Goal: Task Accomplishment & Management: Manage account settings

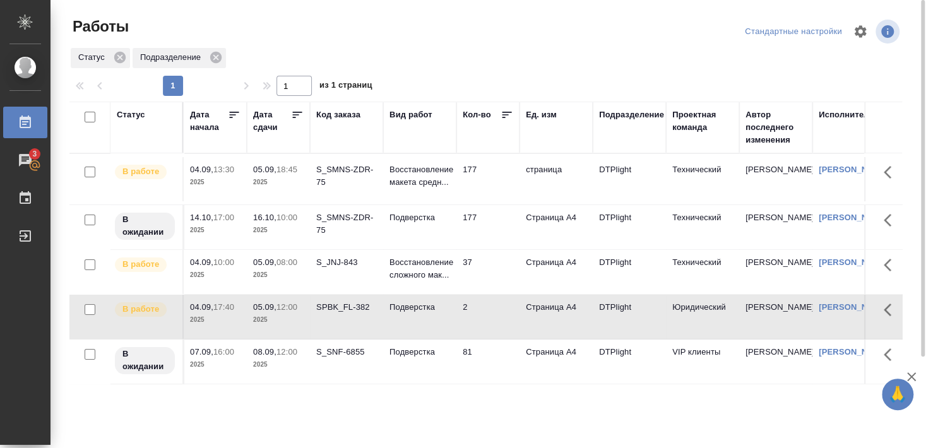
click at [338, 314] on div "SPBK_FL-382" at bounding box center [346, 307] width 61 height 13
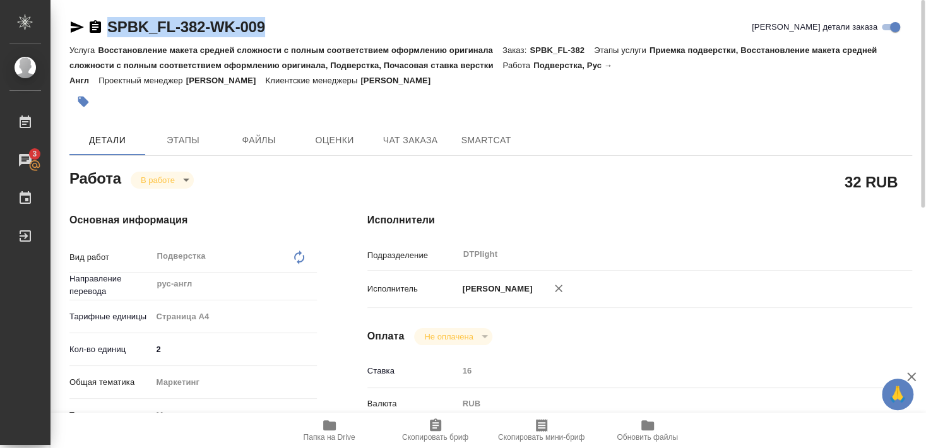
drag, startPoint x: 109, startPoint y: 38, endPoint x: 274, endPoint y: 35, distance: 164.8
click at [274, 35] on div "SPBK_FL-382-WK-009 Кратко детали заказа" at bounding box center [490, 29] width 843 height 25
copy link "SPBK_FL-382-WK-009"
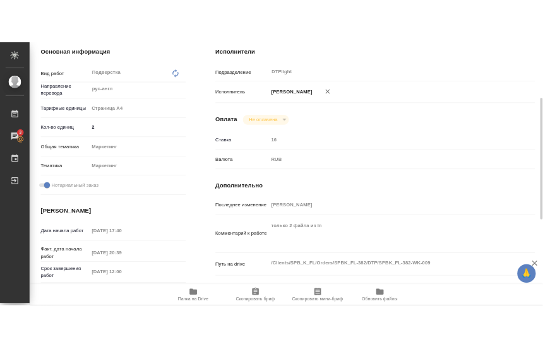
scroll to position [273, 0]
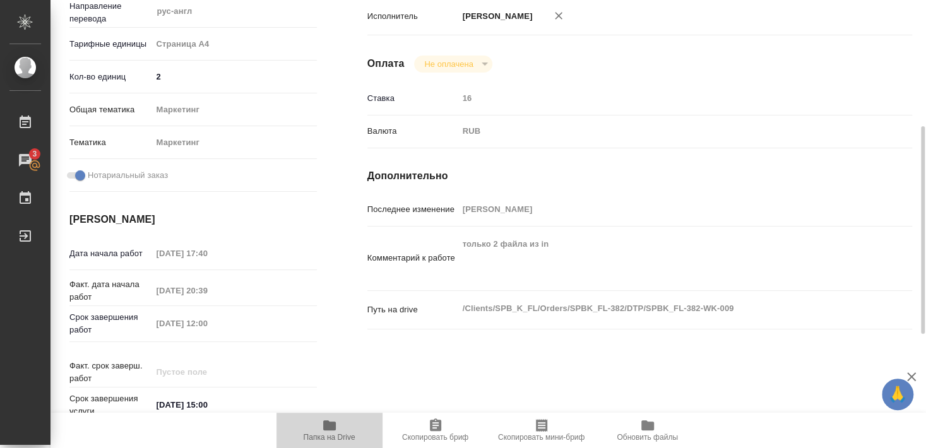
click at [317, 437] on span "Папка на Drive" at bounding box center [330, 437] width 52 height 9
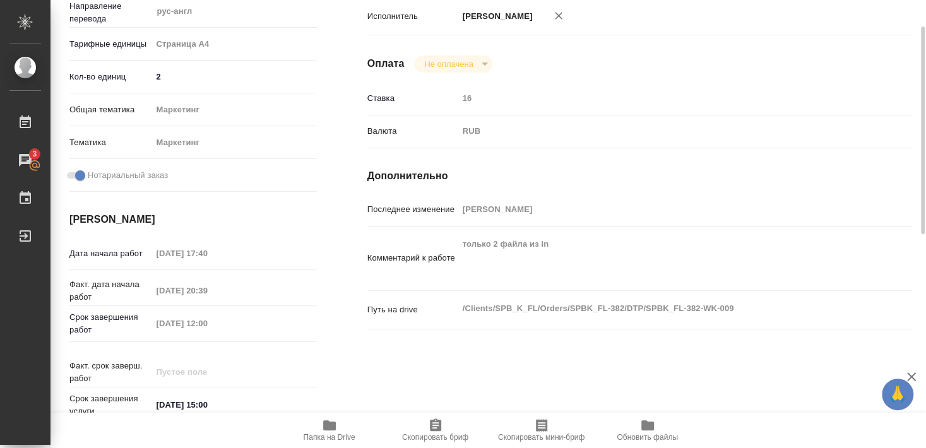
scroll to position [0, 0]
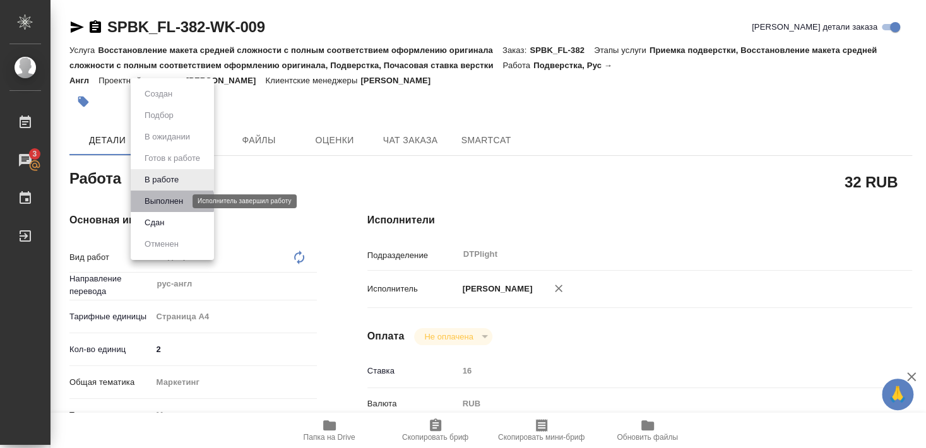
click at [162, 201] on button "Выполнен" at bounding box center [164, 201] width 46 height 14
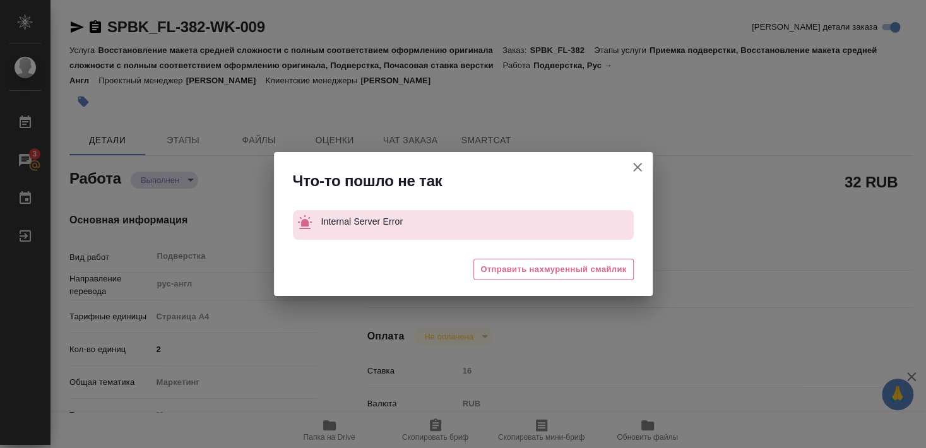
type textarea "x"
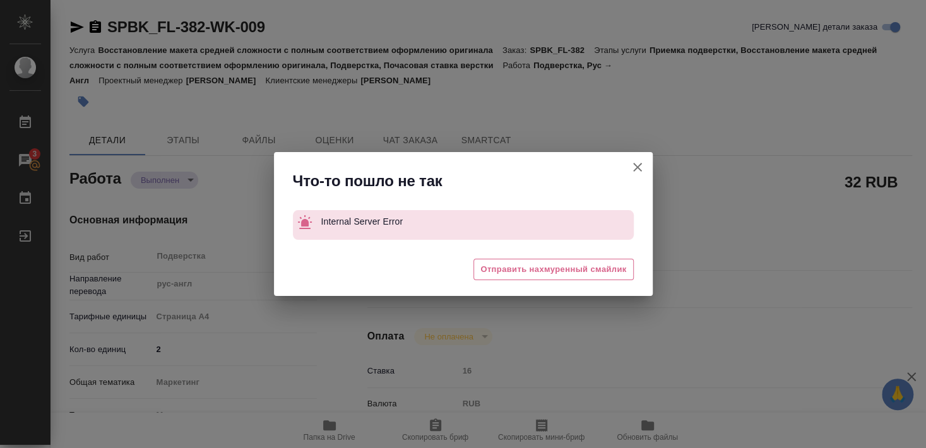
type textarea "x"
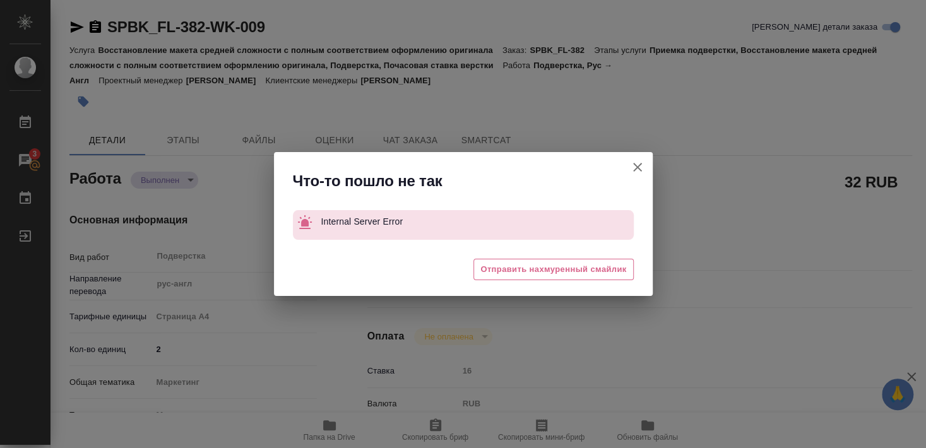
type textarea "x"
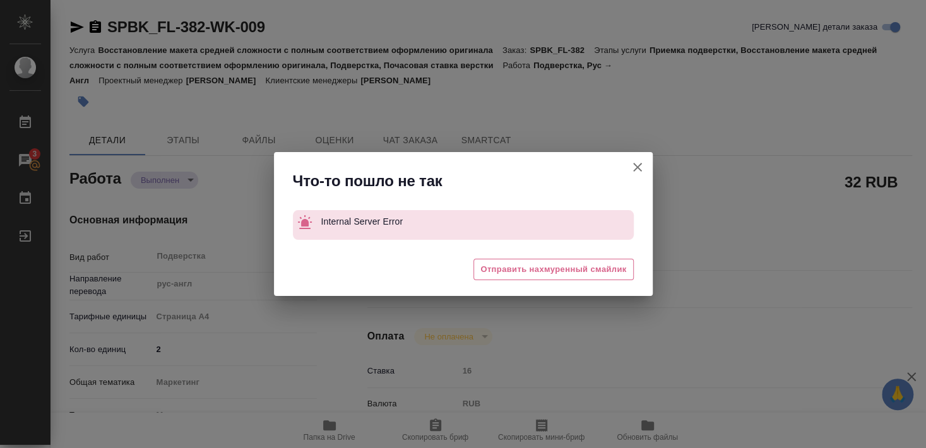
click at [638, 169] on icon "button" at bounding box center [637, 167] width 15 height 15
type textarea "x"
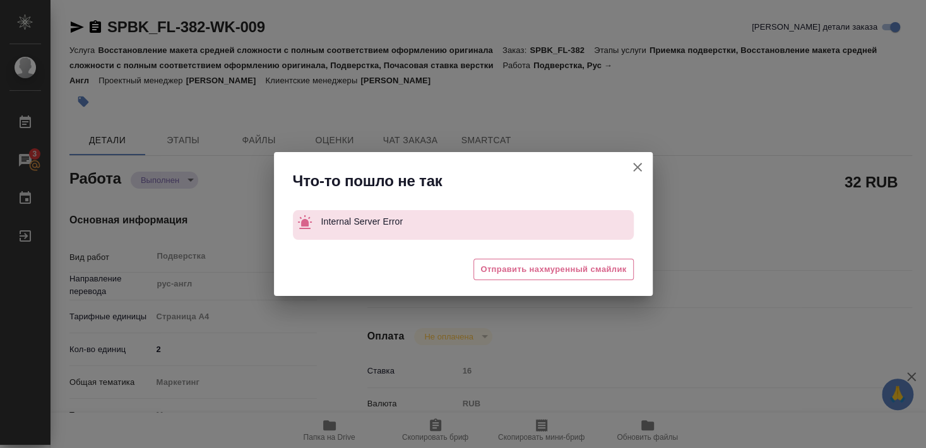
type textarea "x"
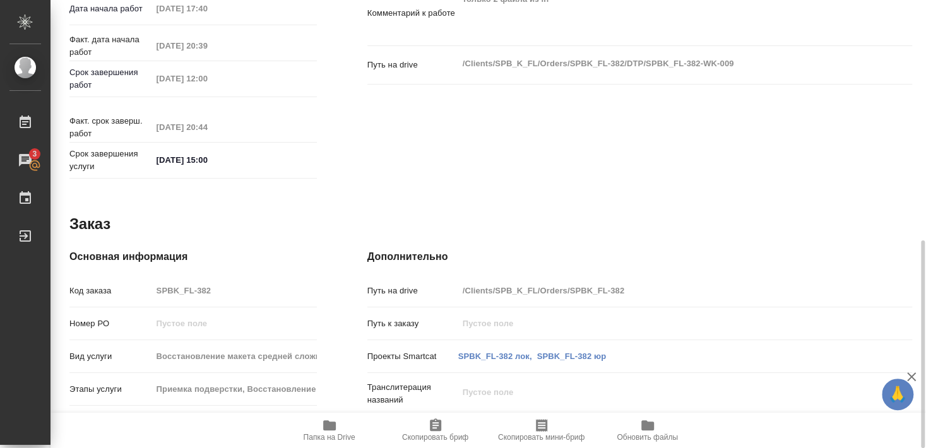
scroll to position [109, 0]
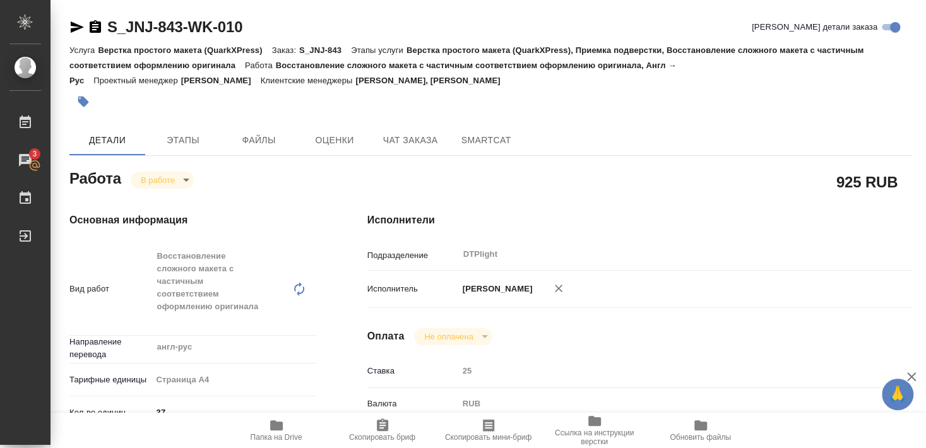
scroll to position [68, 0]
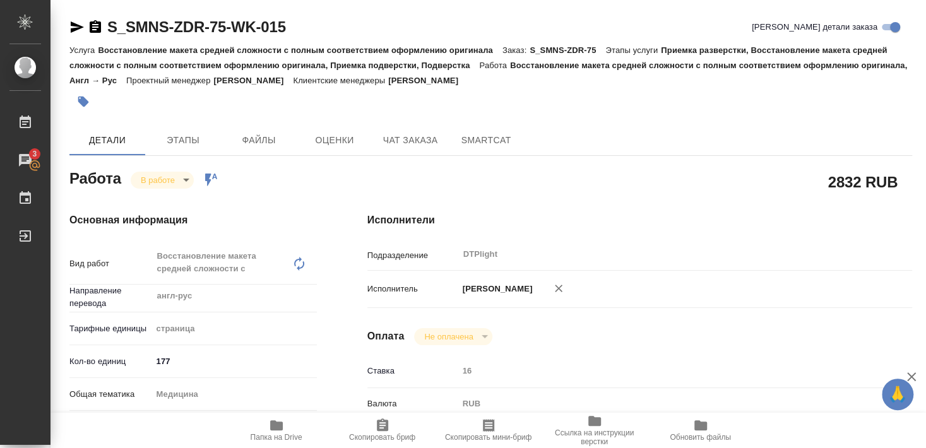
scroll to position [341, 0]
